Goal: Task Accomplishment & Management: Manage account settings

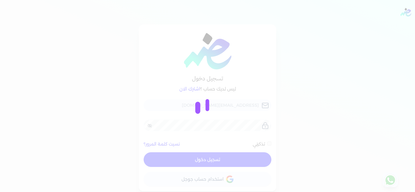
checkbox input "false"
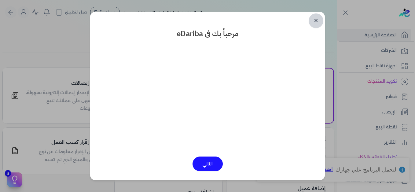
click at [318, 20] on link "✕" at bounding box center [316, 20] width 15 height 15
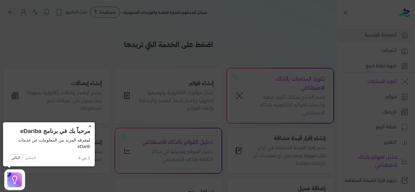
click at [89, 128] on button "×" at bounding box center [90, 126] width 10 height 9
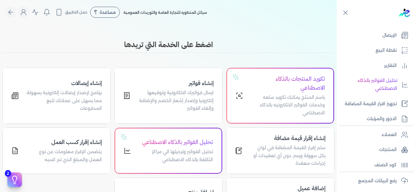
scroll to position [138, 0]
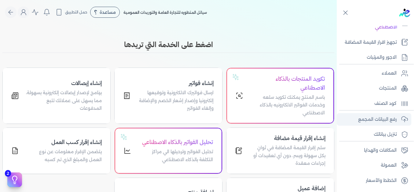
click at [372, 121] on p "رفع البيانات المجمع" at bounding box center [378, 120] width 39 height 8
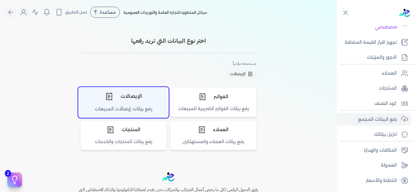
click at [120, 104] on div "الإيصالات" at bounding box center [124, 96] width 90 height 18
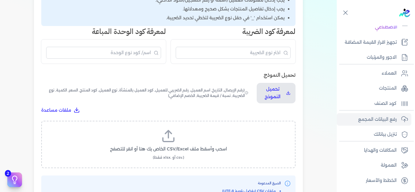
scroll to position [153, 0]
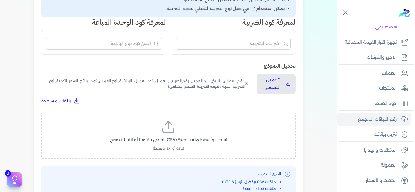
click at [180, 129] on label "اسحب وأسقط ملف CSV/Excel الخاص بك هنا أو انقر للتصفح (.csv أو .xlsx فقط)" at bounding box center [168, 136] width 239 height 32
click at [0, 0] on input "اسحب وأسقط ملف CSV/Excel الخاص بك هنا أو انقر للتصفح (.csv أو .xlsx فقط)" at bounding box center [0, 0] width 0 height 0
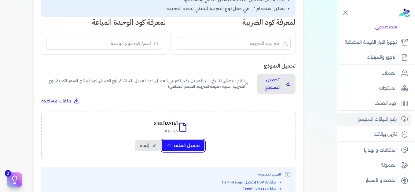
click at [198, 147] on span "تحميل الملف" at bounding box center [187, 146] width 26 height 6
select select "التاريخ"
select select "أسم العميل"
select select "نوع العميل"
select select "وصف البند"
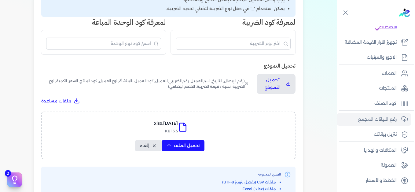
select select "السعر"
select select "الكمية"
select select "نوع الضريبة"
select select "نسبة / قيمة الضريبة"
select select "خصم اضافي"
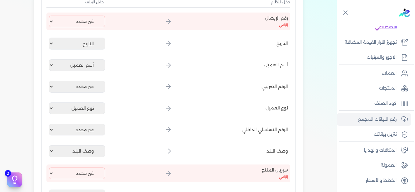
scroll to position [122, 0]
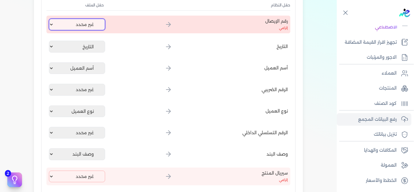
click at [77, 24] on select "غير محدد إيصال رقم التاريخ كود العميل بالمنشأة أسم العميل الرقم الضريبي للعميل …" at bounding box center [77, 25] width 56 height 12
select select "إيصال رقم"
click at [50, 19] on select "غير محدد إيصال رقم التاريخ كود العميل بالمنشأة أسم العميل الرقم الضريبي للعميل …" at bounding box center [77, 25] width 56 height 12
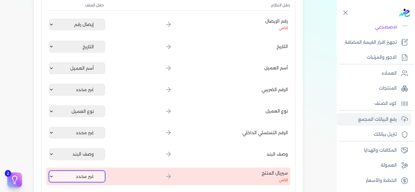
click at [91, 173] on select "غير محدد إيصال رقم التاريخ كود العميل بالمنشأة أسم العميل الرقم الضريبي للعميل …" at bounding box center [77, 177] width 56 height 12
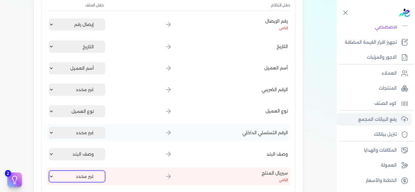
select select "كود المنتج الداخلي"
click at [50, 171] on select "غير محدد إيصال رقم التاريخ كود العميل بالمنشأة أسم العميل الرقم الضريبي للعميل …" at bounding box center [77, 177] width 56 height 12
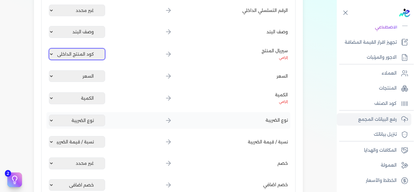
scroll to position [337, 0]
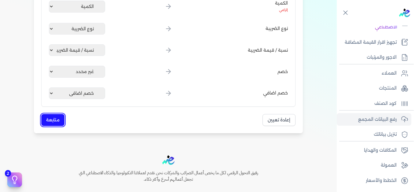
click at [54, 120] on button "متابعة" at bounding box center [52, 120] width 23 height 12
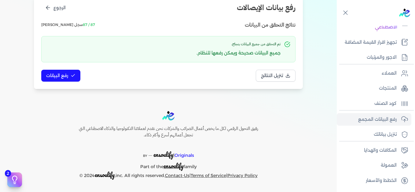
scroll to position [84, 0]
click at [65, 76] on span "رفع البيانات" at bounding box center [57, 76] width 22 height 6
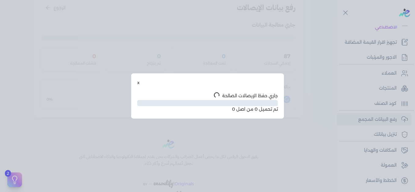
scroll to position [50, 0]
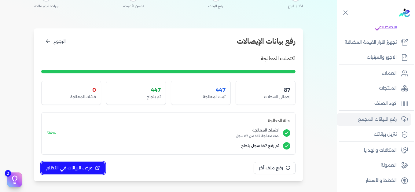
click at [98, 170] on icon at bounding box center [97, 168] width 5 height 5
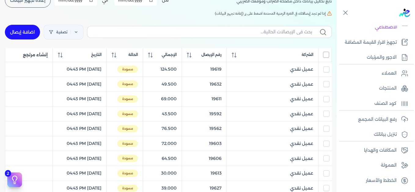
click at [326, 56] on input "All items unselected" at bounding box center [326, 55] width 6 height 6
checkbox input "true"
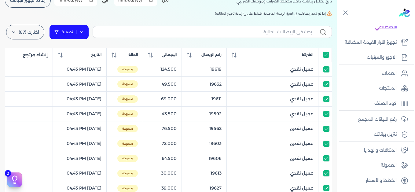
click at [81, 32] on link "تصفية" at bounding box center [69, 32] width 40 height 15
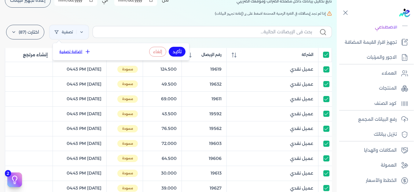
click at [81, 52] on button "اضافة تصفية" at bounding box center [75, 51] width 37 height 7
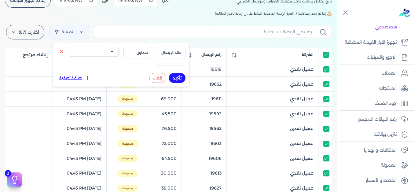
click at [80, 54] on select "الكل مقبولة غير مقبولة يتم مراجعتها ملغية مرفوضة مسودة" at bounding box center [94, 52] width 50 height 10
select select "draft"
click at [69, 47] on select "الكل مقبولة غير مقبولة يتم مراجعتها ملغية مرفوضة مسودة" at bounding box center [94, 52] width 50 height 10
click at [177, 76] on button "تأكيد" at bounding box center [177, 78] width 17 height 10
click at [132, 16] on h5 "إذا لم تجد إيصالاتك في الفترة الزمنية المحددة اضغط على زر (إعادة تجهيز البيانات)" at bounding box center [168, 14] width 327 height 6
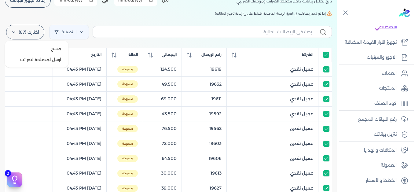
click at [18, 30] on label "اختارت (87)" at bounding box center [25, 32] width 38 height 15
drag, startPoint x: 42, startPoint y: 60, endPoint x: 62, endPoint y: 64, distance: 20.9
click at [42, 60] on button "ارسل لمصلحة لضرائب" at bounding box center [36, 59] width 59 height 11
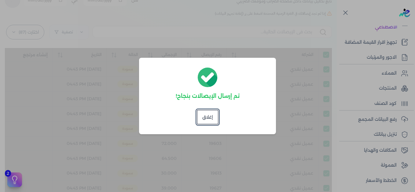
checkbox input "true"
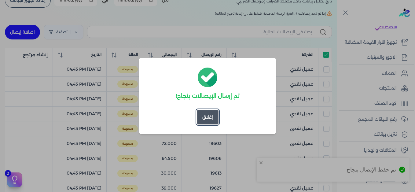
click at [210, 120] on button "إغلاق" at bounding box center [208, 117] width 22 height 15
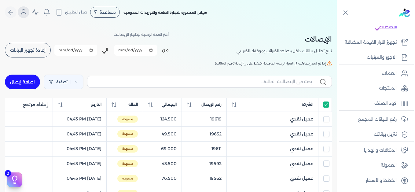
click at [23, 12] on icon "Global" at bounding box center [23, 12] width 7 height 7
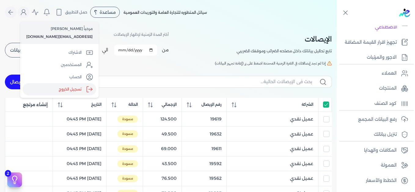
click at [74, 90] on label "تسجيل الخروج" at bounding box center [60, 89] width 74 height 12
click at [337, 24] on input "Close" at bounding box center [337, 24] width 0 height 0
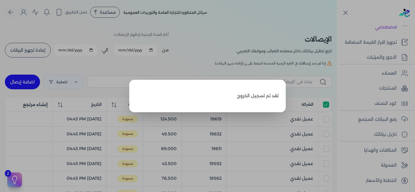
click at [296, 18] on label "Close" at bounding box center [207, 96] width 415 height 192
click at [337, 24] on input "Close" at bounding box center [337, 24] width 0 height 0
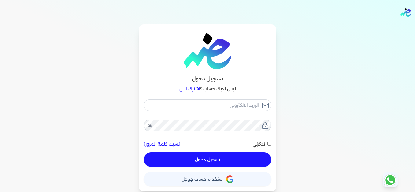
click at [338, 49] on div "تسجيل دخول ليس لديك حساب ؟ اشترك الان نسيت كلمة المرور؟ تذكرني تسجيل دخول X حسا…" at bounding box center [208, 107] width 392 height 167
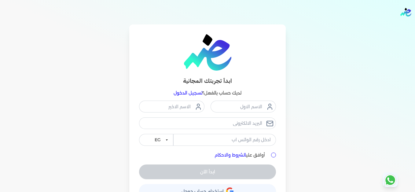
click at [188, 93] on link "تسجيل الدخول" at bounding box center [188, 93] width 29 height 6
click at [191, 91] on link "تسجيل الدخول" at bounding box center [188, 93] width 29 height 6
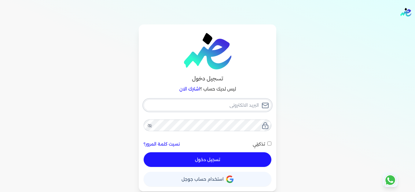
click at [222, 101] on input "email" at bounding box center [208, 105] width 128 height 12
type input "[EMAIL_ADDRESS][DOMAIN_NAME]"
click at [249, 162] on button "تسجيل دخول" at bounding box center [208, 159] width 128 height 15
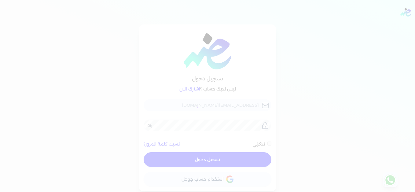
checkbox input "false"
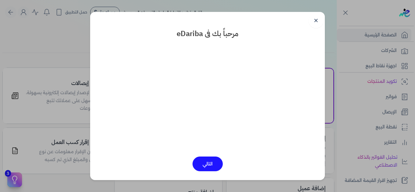
click at [318, 21] on link "✕" at bounding box center [316, 20] width 15 height 15
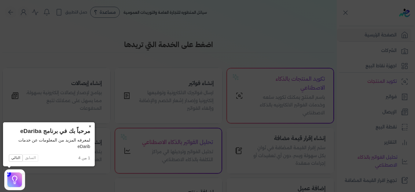
click at [90, 126] on button "×" at bounding box center [90, 126] width 10 height 9
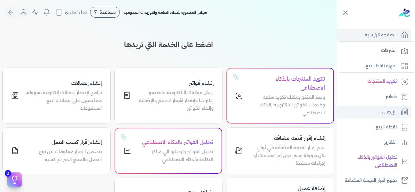
click at [390, 112] on p "الإيصال" at bounding box center [390, 112] width 14 height 8
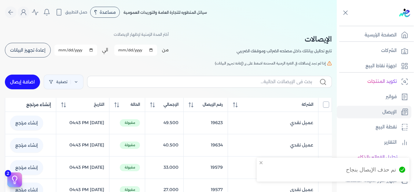
click at [326, 105] on input "All items unselected" at bounding box center [326, 105] width 6 height 6
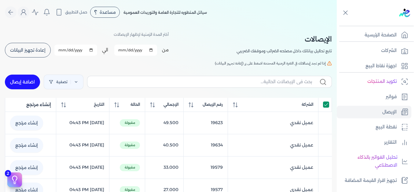
click at [325, 107] on input "All items selected" at bounding box center [326, 105] width 6 height 6
click at [328, 106] on input "All items unselected" at bounding box center [326, 105] width 6 height 6
checkbox input "true"
click at [23, 13] on icon "Global" at bounding box center [23, 12] width 7 height 7
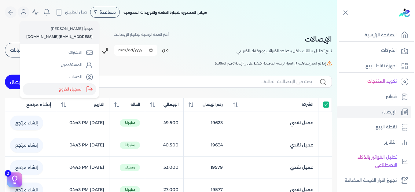
click at [72, 92] on label "تسجيل الخروج" at bounding box center [60, 89] width 74 height 12
click at [337, 24] on input "Close" at bounding box center [337, 24] width 0 height 0
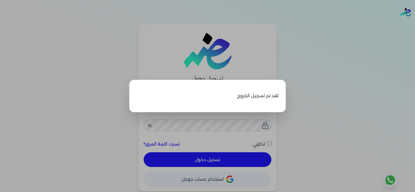
click at [385, 45] on label "Close" at bounding box center [207, 96] width 415 height 192
click at [415, 24] on input "Close" at bounding box center [415, 24] width 0 height 0
